Goal: Navigation & Orientation: Go to known website

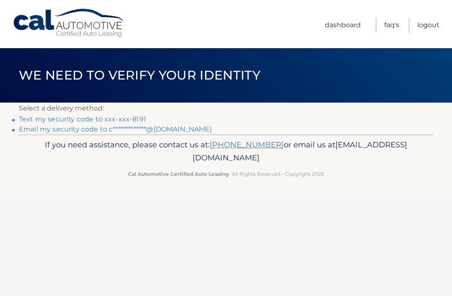
click at [137, 119] on link "Text my security code to xxx-xxx-8191" at bounding box center [82, 119] width 127 height 8
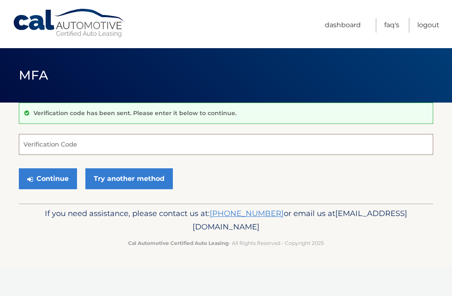
click at [81, 141] on input "Verification Code" at bounding box center [226, 144] width 415 height 21
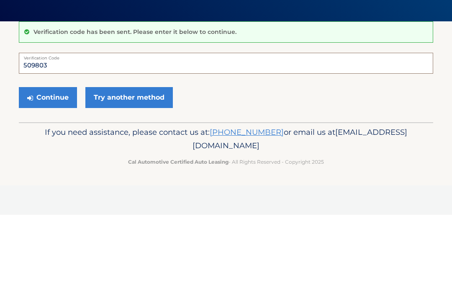
type input "509803"
click at [141, 168] on link "Try another method" at bounding box center [129, 178] width 88 height 21
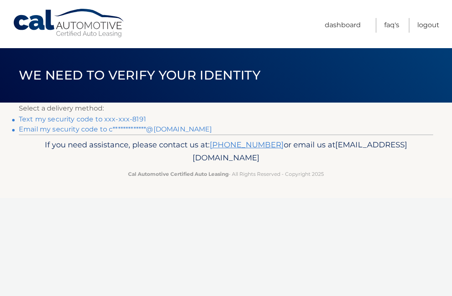
click at [103, 119] on link "Text my security code to xxx-xxx-8191" at bounding box center [82, 119] width 127 height 8
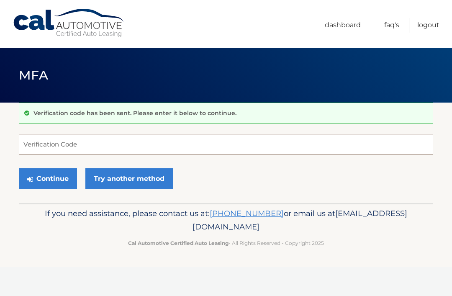
click at [117, 145] on input "Verification Code" at bounding box center [226, 144] width 415 height 21
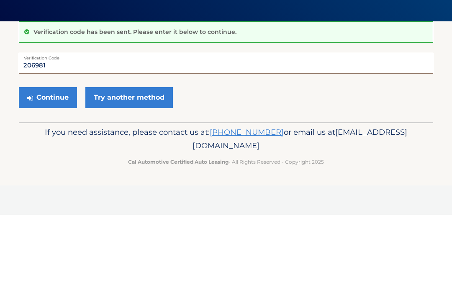
type input "206981"
click at [45, 168] on button "Continue" at bounding box center [48, 178] width 58 height 21
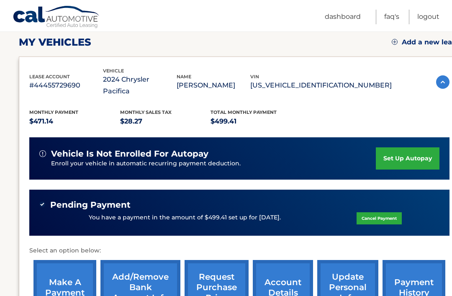
scroll to position [118, 0]
